Goal: Transaction & Acquisition: Purchase product/service

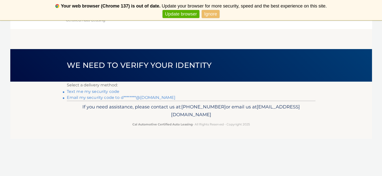
click at [101, 98] on link "Email my security code to d********@[DOMAIN_NAME]" at bounding box center [121, 97] width 109 height 5
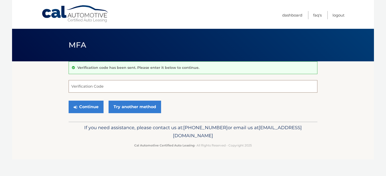
click at [117, 88] on input "Verification Code" at bounding box center [193, 86] width 248 height 13
paste input "615576"
type input "615576"
click at [87, 107] on button "Continue" at bounding box center [86, 107] width 35 height 13
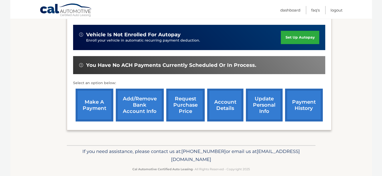
scroll to position [128, 0]
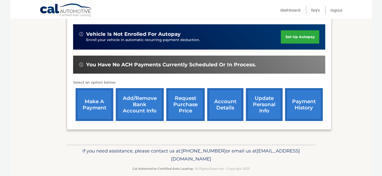
click at [99, 105] on link "make a payment" at bounding box center [95, 104] width 38 height 33
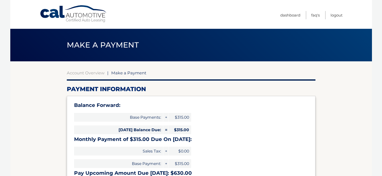
select select "YmIyOWJkY2EtMmI3ZS00M2ZmLWJhMDYtMGJjMTk5ZWY5NWE5"
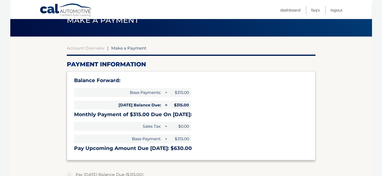
scroll to position [94, 0]
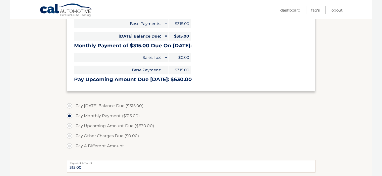
click at [91, 106] on label "Pay Today's Balance Due ($315.00)" at bounding box center [191, 106] width 248 height 10
click at [74, 106] on input "Pay Today's Balance Due ($315.00)" at bounding box center [71, 105] width 5 height 8
radio input "true"
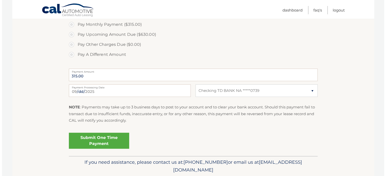
scroll to position [186, 0]
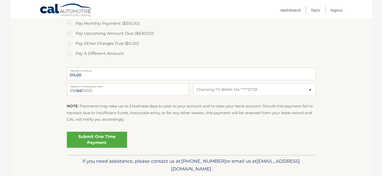
click at [90, 139] on link "Submit One Time Payment" at bounding box center [97, 140] width 60 height 16
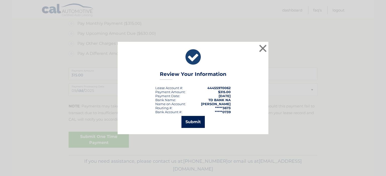
click at [191, 124] on button "Submit" at bounding box center [192, 122] width 23 height 12
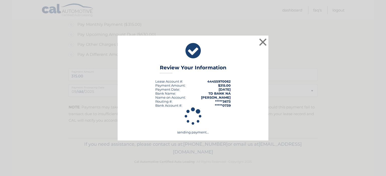
scroll to position [185, 0]
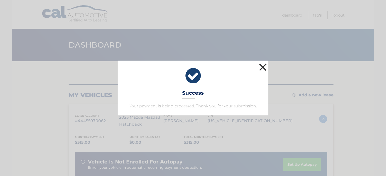
click at [260, 66] on button "×" at bounding box center [263, 67] width 10 height 10
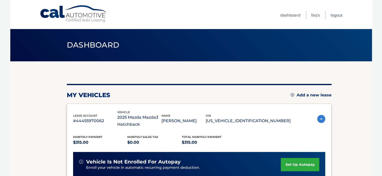
click at [332, 16] on link "Logout" at bounding box center [336, 15] width 12 height 8
